Goal: Transaction & Acquisition: Purchase product/service

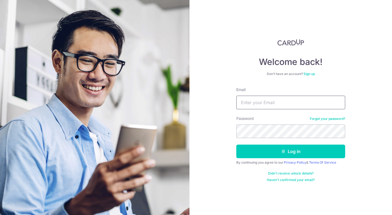
type input "sheung720@gmail.com"
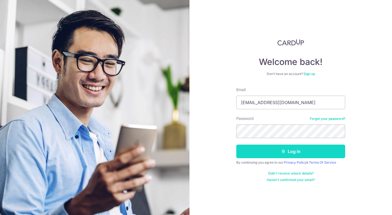
click at [314, 153] on button "Log in" at bounding box center [290, 152] width 109 height 14
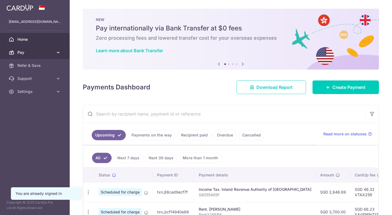
click at [45, 52] on span "Pay" at bounding box center [35, 52] width 36 height 5
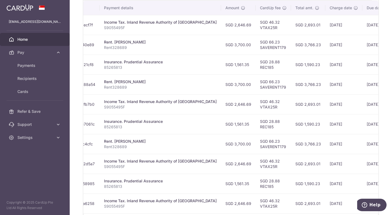
scroll to position [193, 0]
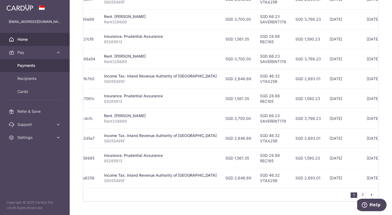
click at [26, 64] on span "Payments" at bounding box center [35, 65] width 36 height 5
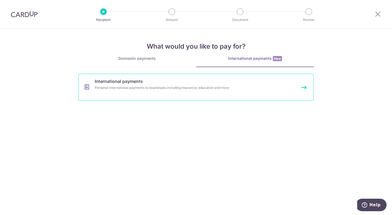
click at [228, 90] on div "Personal international payments to businesses including insurance, education an…" at bounding box center [189, 87] width 188 height 5
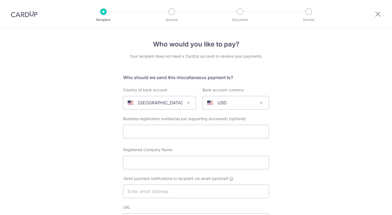
select select
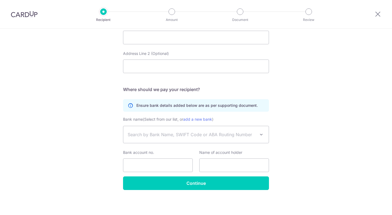
type input "[EMAIL_ADDRESS][DOMAIN_NAME]"
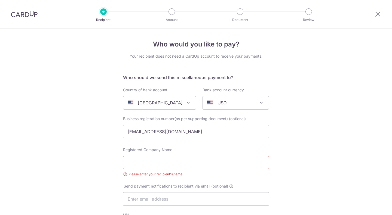
select select
click at [152, 103] on p "[GEOGRAPHIC_DATA]" at bounding box center [160, 102] width 45 height 7
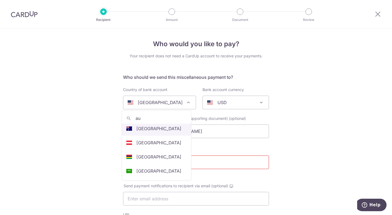
scroll to position [0, 0]
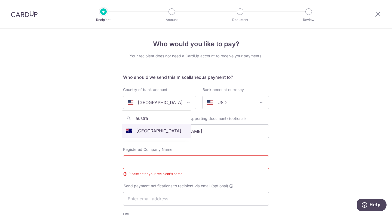
type input "austra"
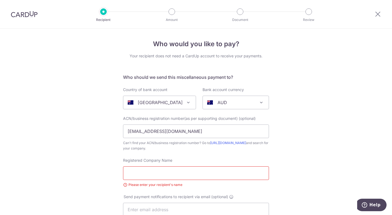
select select "13"
select select "[GEOGRAPHIC_DATA]"
select select
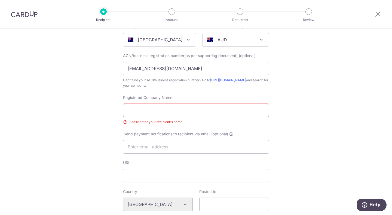
scroll to position [63, 0]
click at [163, 110] on input "Registered Company Name" at bounding box center [196, 110] width 146 height 14
paste input "Tourism Holdings Australia PTY Limited,"
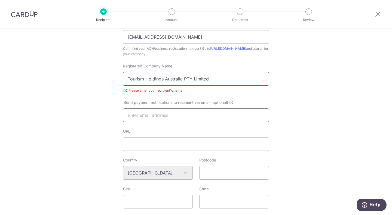
type input "Tourism Holdings Australia PTY Limited"
click at [188, 110] on input "text" at bounding box center [196, 116] width 146 height 14
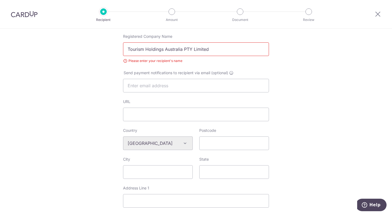
click at [331, 73] on div "Who would you like to pay? Your recipient does not need a CardUp account to rec…" at bounding box center [196, 152] width 392 height 496
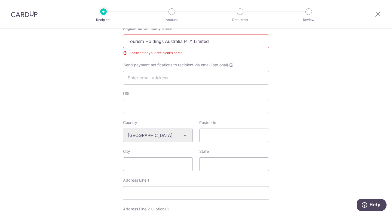
scroll to position [132, 0]
click at [164, 81] on input "text" at bounding box center [196, 78] width 146 height 14
paste input "to info@apollocamper.com."
drag, startPoint x: 132, startPoint y: 78, endPoint x: 100, endPoint y: 72, distance: 32.4
click at [100, 72] on div "Who would you like to pay? Your recipient does not need a CardUp account to rec…" at bounding box center [196, 144] width 392 height 496
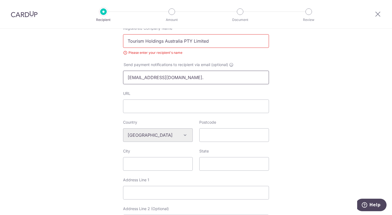
click at [178, 72] on input "info@apollocamper.com." at bounding box center [196, 78] width 146 height 14
type input "info@apollocamper.com"
click at [316, 96] on div "Who would you like to pay? Your recipient does not need a CardUp account to rec…" at bounding box center [196, 144] width 392 height 496
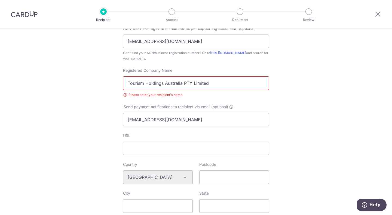
scroll to position [78, 0]
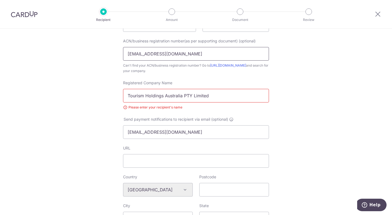
click at [189, 57] on input "sheung720@gmail.com" at bounding box center [196, 54] width 146 height 14
click at [306, 94] on div "Who would you like to pay? Your recipient does not need a CardUp account to rec…" at bounding box center [196, 199] width 392 height 496
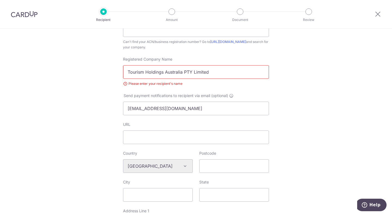
scroll to position [102, 0]
click at [230, 68] on input "Tourism Holdings Australia PTY Limited" at bounding box center [196, 72] width 146 height 14
click at [204, 107] on input "info@apollocamper.com" at bounding box center [196, 108] width 146 height 14
click at [231, 71] on input "Tourism Holdings Australia PTY Limited" at bounding box center [196, 72] width 146 height 14
type input "Tourism Holdings Australia PTY Limited"
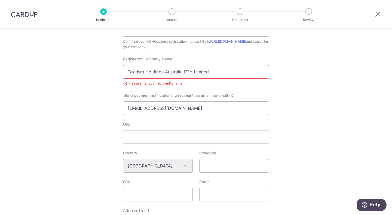
click at [316, 91] on div "Who would you like to pay? Your recipient does not need a CardUp account to rec…" at bounding box center [196, 175] width 392 height 496
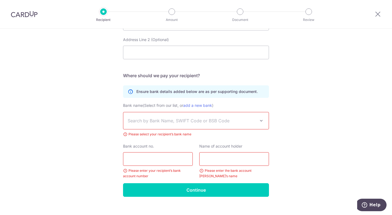
scroll to position [309, 0]
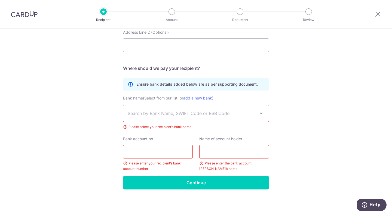
click at [175, 117] on span "Search by Bank Name, SWIFT Code or BSB Code" at bounding box center [195, 113] width 145 height 17
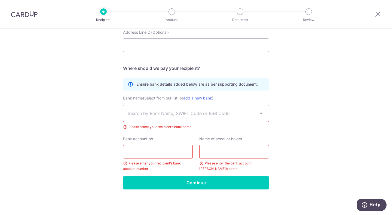
click at [192, 115] on span "Search by Bank Name, SWIFT Code or BSB Code" at bounding box center [192, 113] width 128 height 7
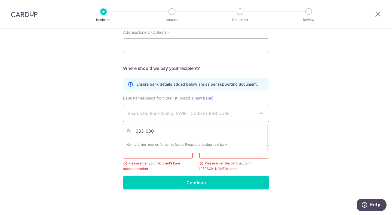
click at [166, 131] on input "033-000" at bounding box center [194, 131] width 145 height 11
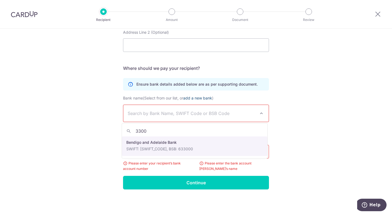
type input "33000"
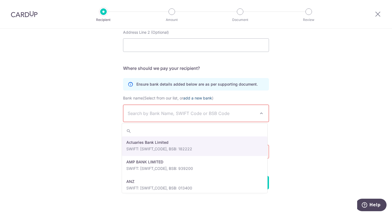
paste input "Westpac Banking Corporation,"
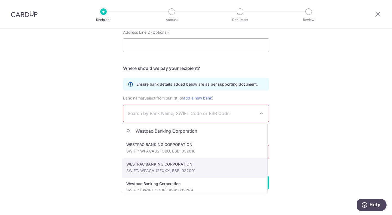
scroll to position [66, 0]
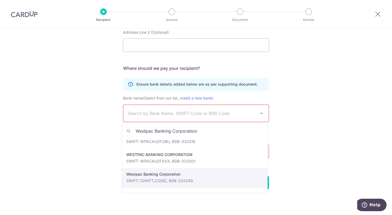
type input "Westpac Banking Corporation"
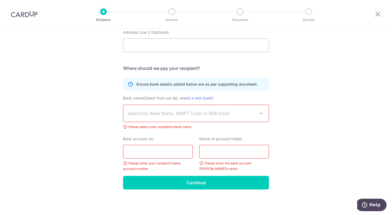
click at [189, 118] on span "Search by Bank Name, SWIFT Code or BSB Code" at bounding box center [195, 113] width 145 height 17
click at [207, 119] on span "Search by Bank Name, SWIFT Code or BSB Code" at bounding box center [195, 113] width 145 height 17
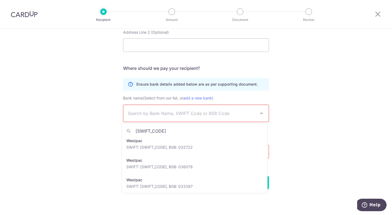
scroll to position [0, 0]
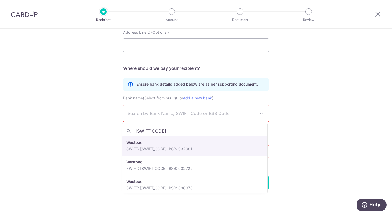
type input "WPACAU2S"
select select "22544"
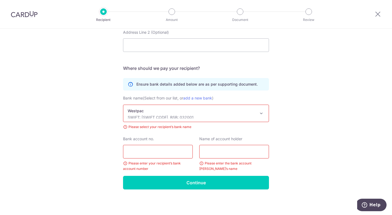
click at [223, 118] on p "SWIFT: WPACAU2S, BSB: 032001" at bounding box center [192, 117] width 128 height 5
type input "033000"
click at [202, 97] on link "add a new bank" at bounding box center [197, 98] width 29 height 5
click at [123, 105] on select "Actuaries Bank Limited AMP BANK LIMITED ANZ ANZ ANZ ANZ ANZ ANZ ANZ ANZ ANZ ANZ…" at bounding box center [123, 105] width 0 height 0
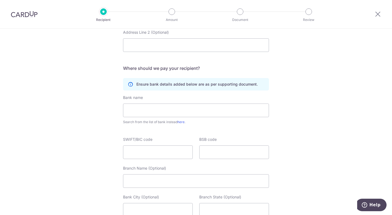
scroll to position [371, 0]
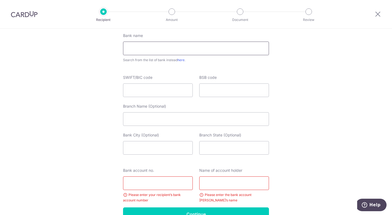
click at [184, 47] on input "text" at bounding box center [196, 49] width 146 height 14
paste input "Westpac Banking Corporation,"
type input "Westpac Banking Corporation"
paste input "Westpac Banking Corporation,"
type input "Westpac Banking Corporation,"
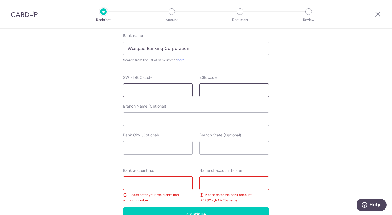
scroll to position [0, 0]
paste input "WPACAU2S"
type input "WPACAU2S"
click at [228, 79] on div "BSB code" at bounding box center [234, 86] width 70 height 22
click at [221, 92] on input "BSB code" at bounding box center [234, 91] width 70 height 14
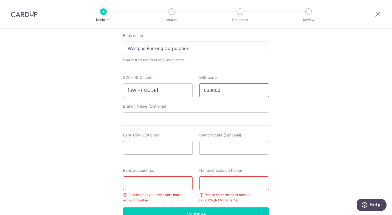
type input "033000"
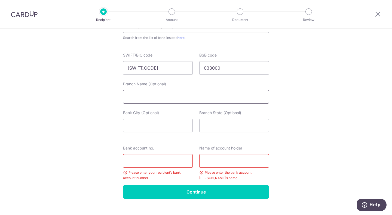
scroll to position [403, 0]
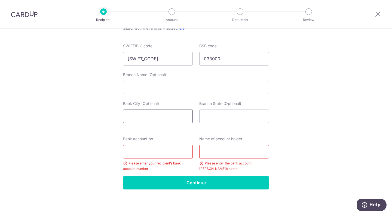
click at [155, 114] on input "Bank City (Optional)" at bounding box center [158, 117] width 70 height 14
type input "Melbourne"
click at [236, 112] on input "Branch State (Optional)" at bounding box center [234, 117] width 70 height 14
click at [207, 115] on input "Branch State (Optional)" at bounding box center [234, 117] width 70 height 14
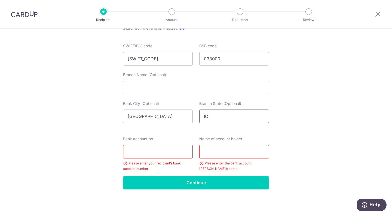
type input "I"
type input "VIC"
click at [150, 150] on input "Bank account no." at bounding box center [158, 152] width 70 height 14
paste input "WPACAU2S"
type input "WPACAU2S"
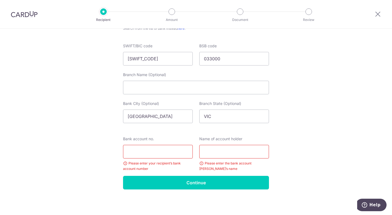
paste input "Tourism Holdings Australia PTY Limited,"
type input "Tourism Holdings Australia PTY Limited,"
click at [228, 153] on input "text" at bounding box center [234, 152] width 70 height 14
paste input "Tourism Holdings Australia PTY Limited,"
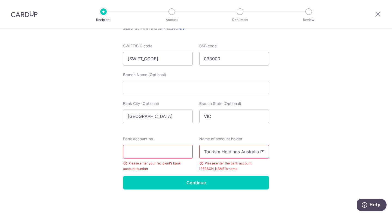
scroll to position [0, 22]
type input "Tourism Holdings Australia PTY Limited,"
click at [160, 149] on input "Bank account no." at bounding box center [158, 152] width 70 height 14
paste input "333965"
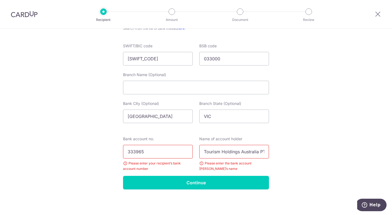
type input "333965"
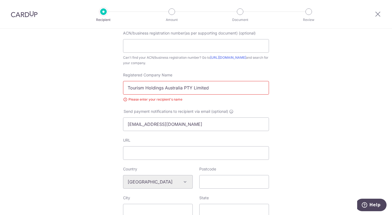
scroll to position [85, 0]
click at [215, 88] on input "Tourism Holdings Australia PTY Limited" at bounding box center [196, 88] width 146 height 14
type input "Tourism Holdings Australia PTY"
type input "t"
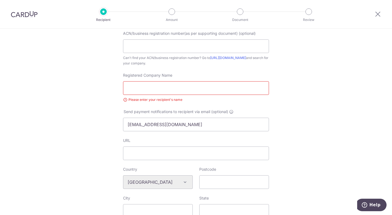
type input "t"
paste input "333965"
type input "T333965"
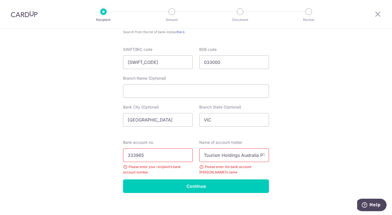
scroll to position [403, 0]
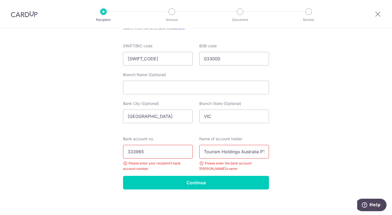
click at [232, 151] on input "Tourism Holdings Australia PTY Limited," at bounding box center [234, 152] width 70 height 14
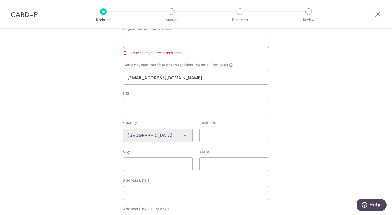
scroll to position [85, 0]
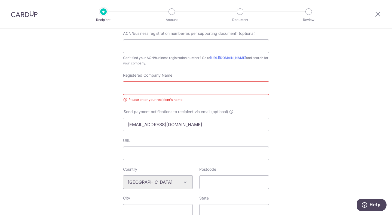
click at [171, 88] on input "Registered Company Name" at bounding box center [196, 88] width 146 height 14
paste input "Tourism Holdings Australia PTY Limited,"
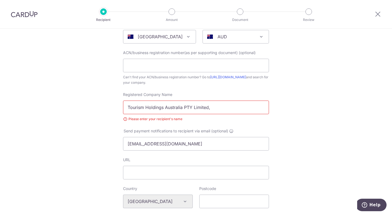
click at [227, 109] on input "Tourism Holdings Australia PTY Limited," at bounding box center [196, 108] width 146 height 14
type input "Tourism Holdings Australia PTY Limited"
click at [240, 76] on link "https://abr.business.gov.au/" at bounding box center [228, 77] width 36 height 4
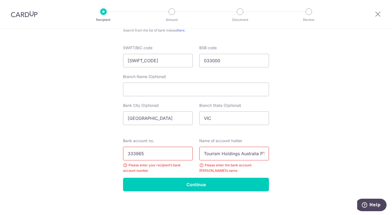
scroll to position [403, 0]
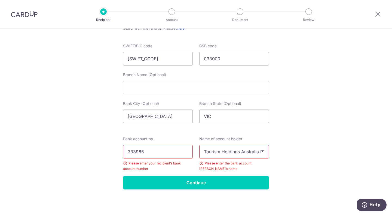
click at [152, 152] on input "333965" at bounding box center [158, 152] width 70 height 14
type input "333965"
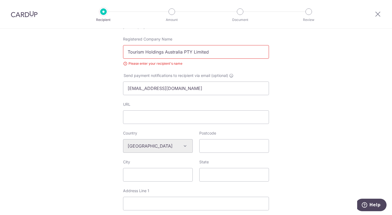
scroll to position [87, 0]
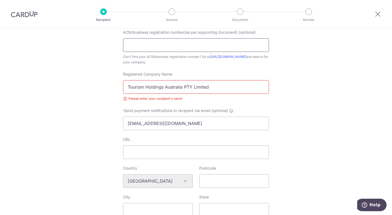
click at [161, 48] on input "text" at bounding box center [196, 45] width 146 height 14
paste input "94 001 789 957"
click at [173, 48] on input "94 001 789 957" at bounding box center [196, 45] width 146 height 14
paste input "text"
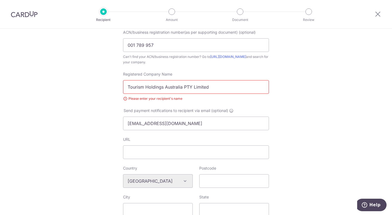
paste input "text"
type input "001 789 957"
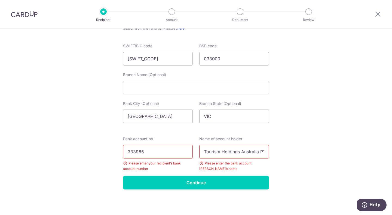
scroll to position [402, 0]
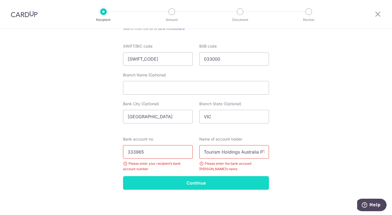
click at [202, 184] on input "Continue" at bounding box center [196, 183] width 146 height 14
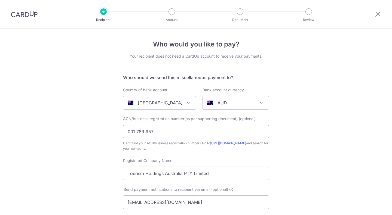
type input "[EMAIL_ADDRESS][DOMAIN_NAME]"
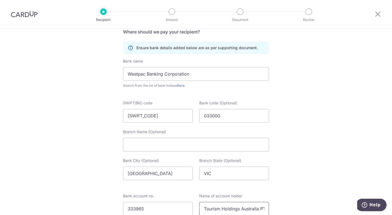
scroll to position [397, 0]
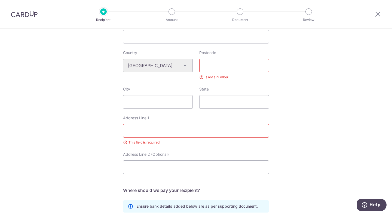
scroll to position [195, 0]
click at [228, 65] on input "Postcode" at bounding box center [234, 65] width 70 height 14
type input "3019"
click at [161, 96] on input "City" at bounding box center [158, 102] width 70 height 14
type input "Melbourne"
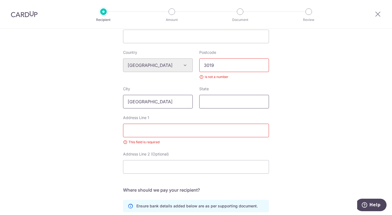
type input "I"
type input "VIC"
click at [181, 125] on input "Address Line 1" at bounding box center [196, 131] width 146 height 14
paste input "Central West Business Park, Building 2/9 Ashley Street, Braybrook VIC 3019, Aus…"
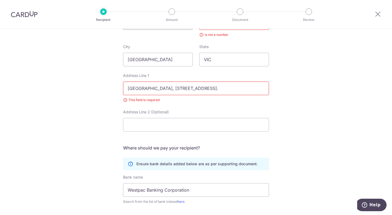
type input "Central West Business Park, Building 2/9 Ashley Street, Braybrook VIC 3019, Aus…"
click at [279, 91] on div "Who would you like to pay? Your recipient does not need a CardUp account to rec…" at bounding box center [196, 84] width 392 height 584
click at [314, 94] on div "Who would you like to pay? Your recipient does not need a CardUp account to rec…" at bounding box center [196, 84] width 392 height 584
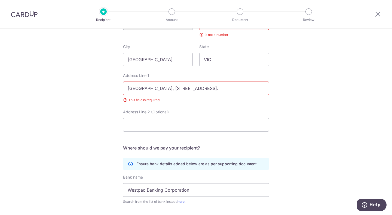
drag, startPoint x: 193, startPoint y: 88, endPoint x: 292, endPoint y: 86, distance: 98.5
click at [292, 86] on div "Who would you like to pay? Your recipient does not need a CardUp account to rec…" at bounding box center [196, 84] width 392 height 584
click at [306, 109] on div "Who would you like to pay? Your recipient does not need a CardUp account to rec…" at bounding box center [196, 84] width 392 height 584
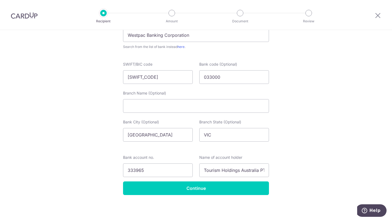
scroll to position [393, 0]
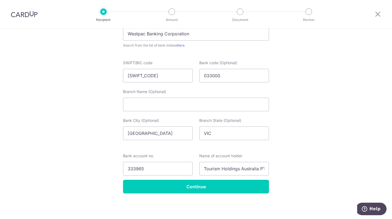
click at [209, 190] on input "Continue" at bounding box center [196, 187] width 146 height 14
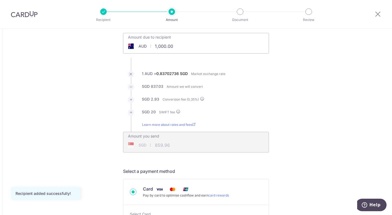
click at [193, 44] on input "1,000.00" at bounding box center [165, 46] width 84 height 13
type input "250.00"
type input "229.99"
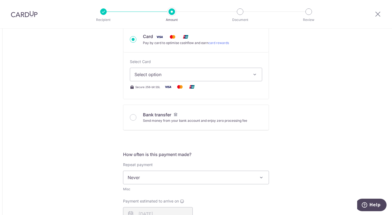
scroll to position [190, 0]
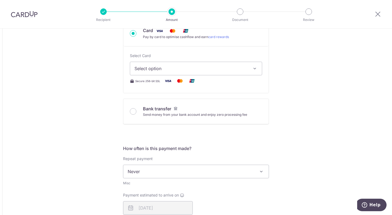
click at [132, 111] on input "Bank transfer Send money from your bank account and enjoy zero processing fee" at bounding box center [133, 111] width 7 height 7
radio input "true"
type input "250.00"
type input "229.62"
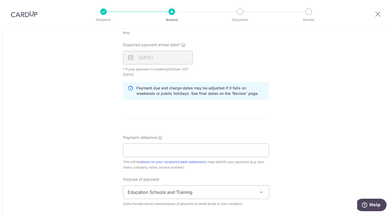
scroll to position [505, 0]
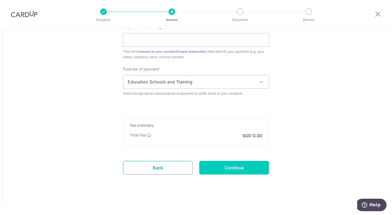
click at [166, 171] on link "Back" at bounding box center [158, 168] width 70 height 14
